Goal: Task Accomplishment & Management: Complete application form

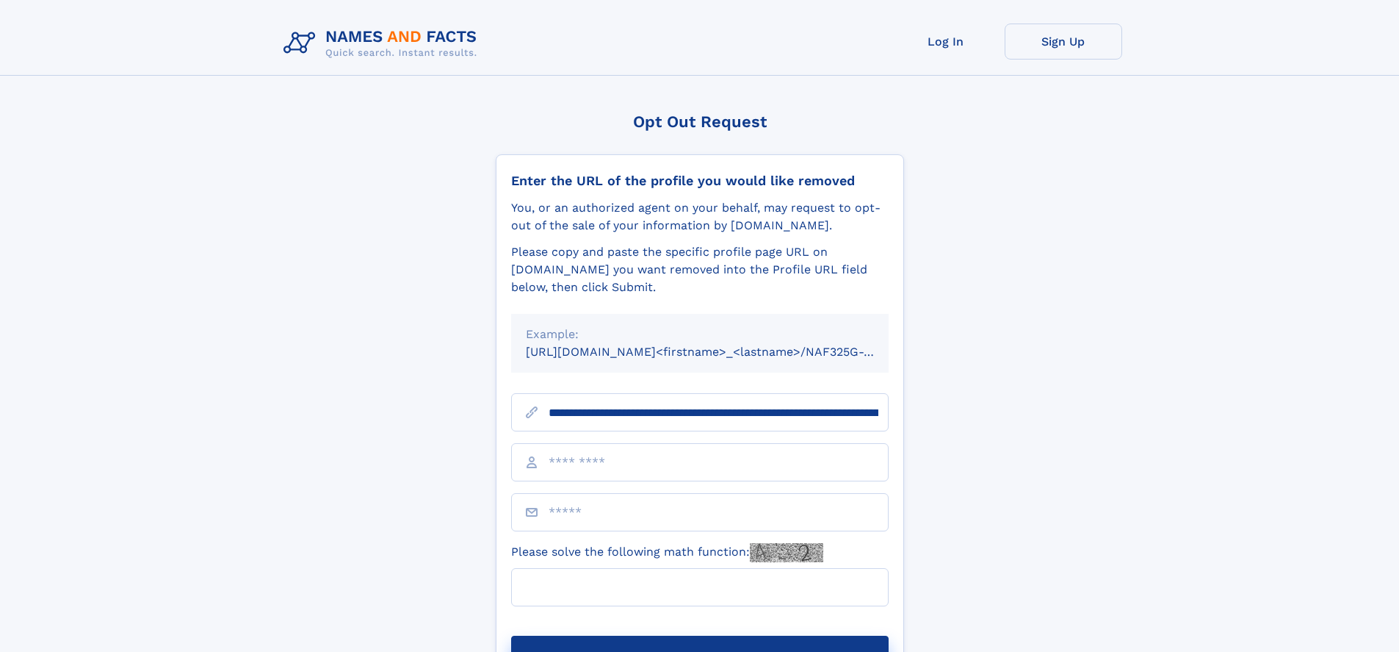
type input "**********"
type input "*"
click at [699, 635] on button "Submit Opt Out Request" at bounding box center [700, 658] width 378 height 47
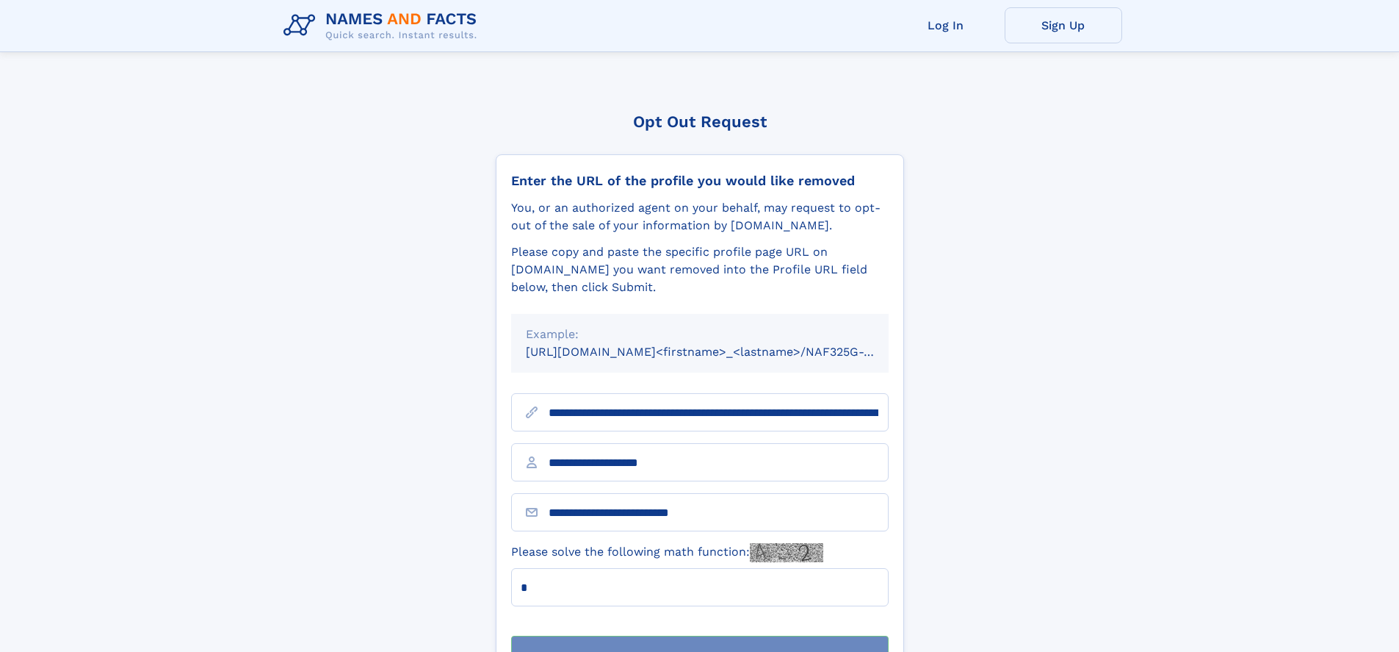
scroll to position [47, 0]
